Goal: Find specific page/section: Find specific page/section

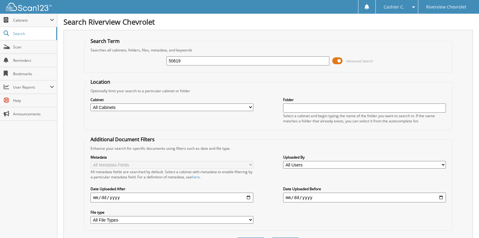
type input "50619"
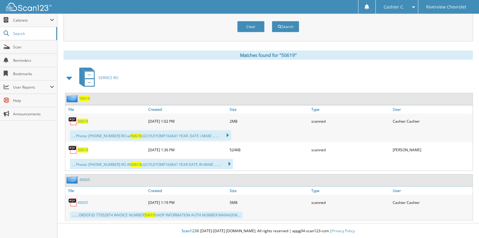
scroll to position [217, 0]
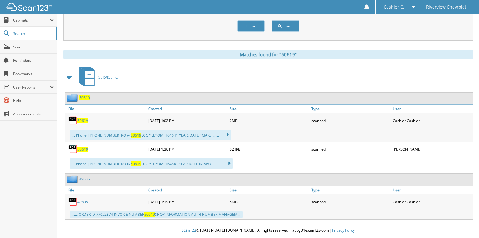
click at [81, 120] on span "50619" at bounding box center [83, 120] width 11 height 5
click at [80, 147] on span "50619" at bounding box center [83, 148] width 11 height 5
click at [41, 41] on link "Scan" at bounding box center [28, 46] width 57 height 13
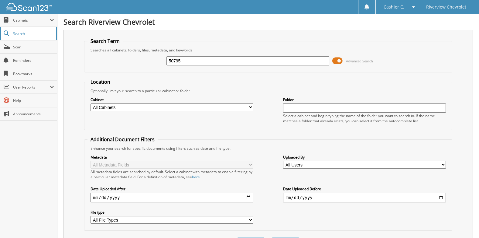
type input "50795"
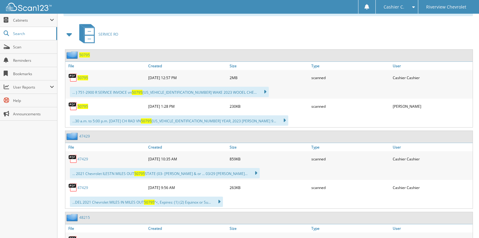
scroll to position [274, 0]
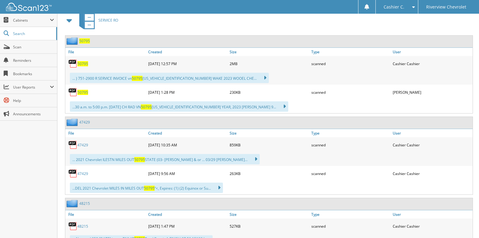
click at [79, 64] on span "50795" at bounding box center [83, 63] width 11 height 5
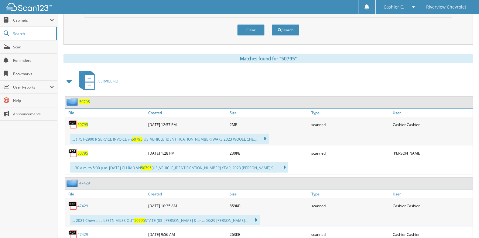
click at [81, 153] on span "50795" at bounding box center [83, 152] width 11 height 5
click at [33, 33] on span "Search" at bounding box center [33, 33] width 40 height 5
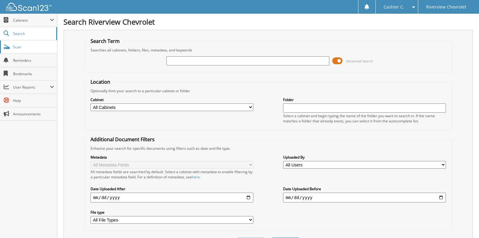
click at [33, 49] on span "Scan" at bounding box center [33, 46] width 41 height 5
